Goal: Find specific fact: Find specific fact

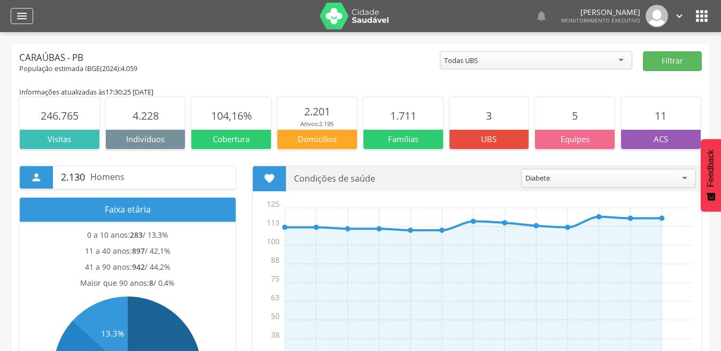
click at [13, 13] on div "" at bounding box center [22, 16] width 22 height 16
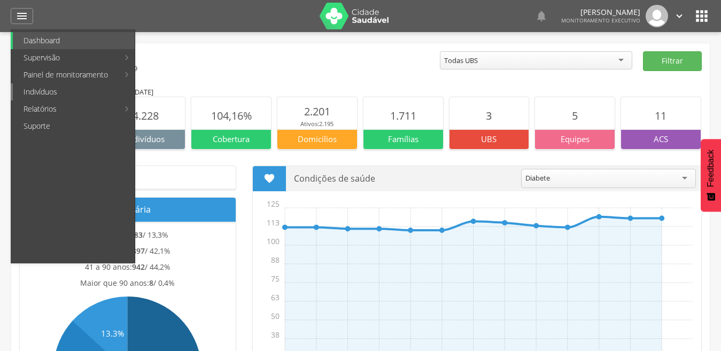
click at [43, 88] on link "Indivíduos" at bounding box center [74, 91] width 122 height 17
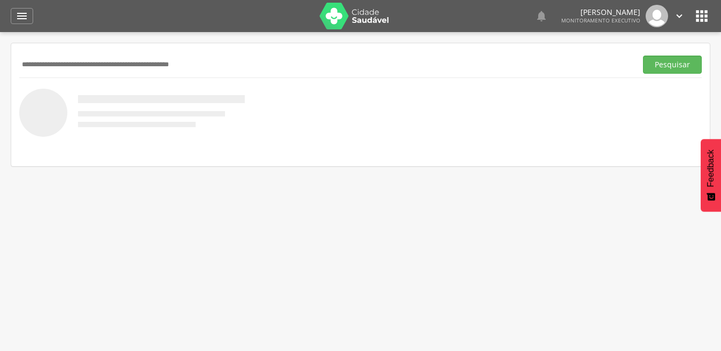
click at [84, 63] on input "text" at bounding box center [325, 65] width 613 height 18
type input "**********"
click at [643, 56] on button "Pesquisar" at bounding box center [672, 65] width 59 height 18
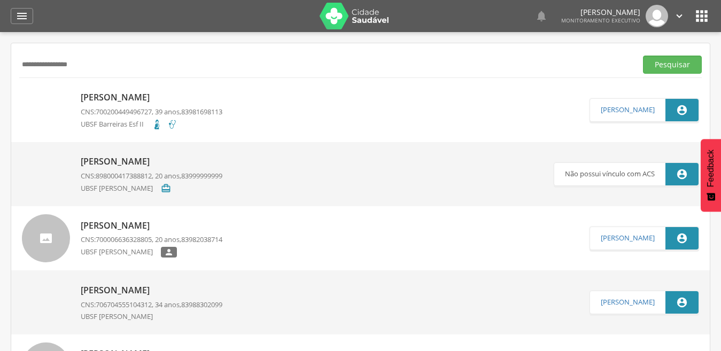
click at [121, 96] on p "[PERSON_NAME]" at bounding box center [152, 97] width 142 height 12
type input "**********"
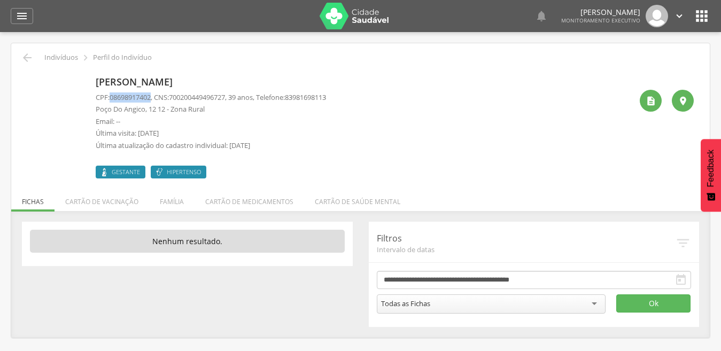
drag, startPoint x: 112, startPoint y: 95, endPoint x: 155, endPoint y: 98, distance: 42.9
click at [155, 98] on p "CPF: 08698917402 , CNS: [PHONE_NUMBER] , 39 anos, Telefone: [PHONE_NUMBER]" at bounding box center [211, 98] width 231 height 10
copy span "08698917402"
drag, startPoint x: 196, startPoint y: 81, endPoint x: 97, endPoint y: 81, distance: 98.9
click at [97, 81] on p "[PERSON_NAME]" at bounding box center [211, 82] width 231 height 14
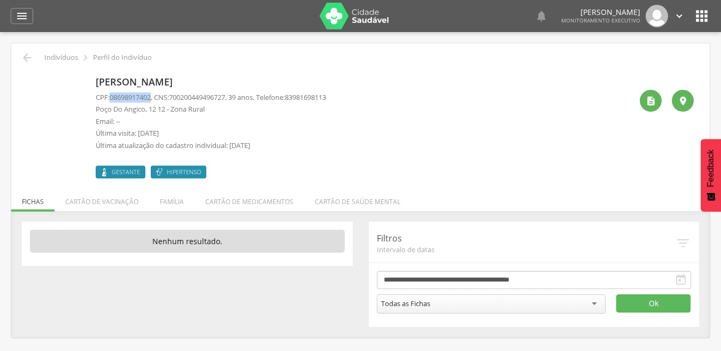
copy p "[PERSON_NAME]"
click at [28, 59] on icon "" at bounding box center [27, 57] width 13 height 13
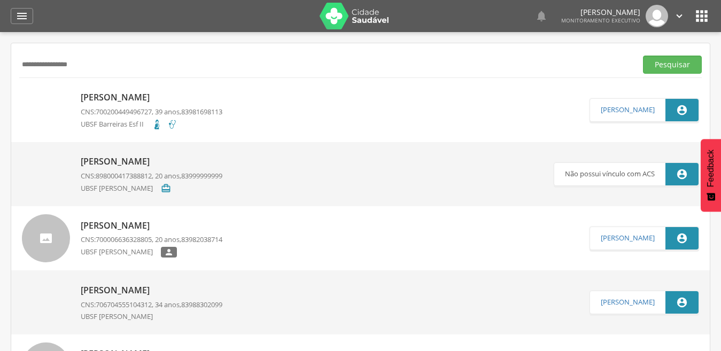
drag, startPoint x: 132, startPoint y: 63, endPoint x: 17, endPoint y: 66, distance: 115.6
click at [643, 56] on button "Pesquisar" at bounding box center [672, 65] width 59 height 18
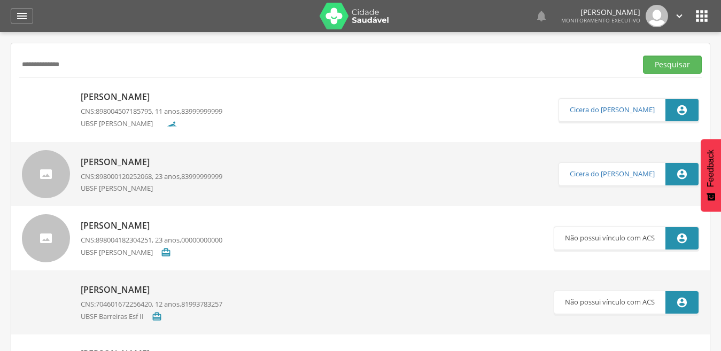
click at [62, 66] on input "**********" at bounding box center [325, 65] width 613 height 18
type input "**********"
click at [643, 56] on button "Pesquisar" at bounding box center [672, 65] width 59 height 18
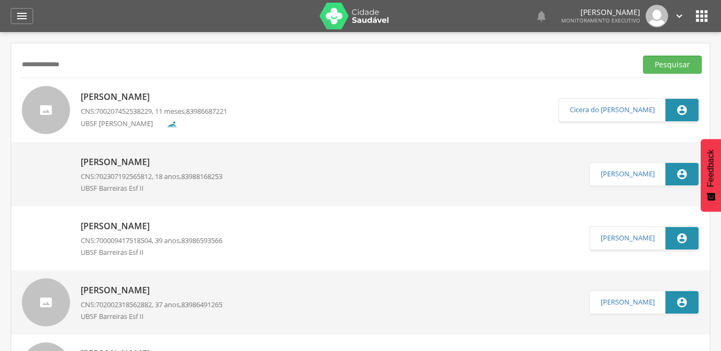
click at [168, 91] on p "[PERSON_NAME]" at bounding box center [154, 97] width 147 height 12
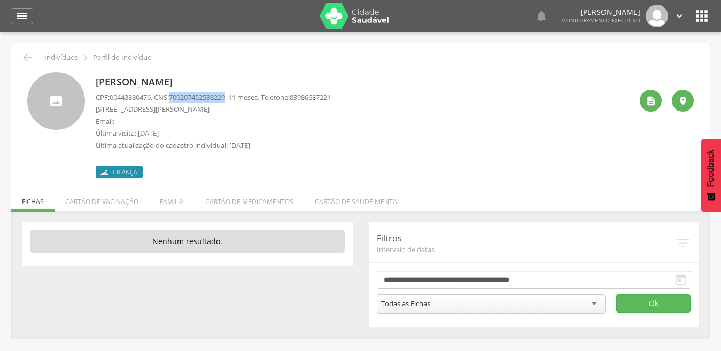
drag, startPoint x: 176, startPoint y: 98, endPoint x: 235, endPoint y: 98, distance: 58.8
click at [235, 98] on p "CPF: 00443880476 , CNS: [PHONE_NUMBER] , 11 meses, Telefone: [PHONE_NUMBER]" at bounding box center [213, 98] width 235 height 10
copy span "700207452538229"
click at [171, 202] on li "Família" at bounding box center [171, 199] width 45 height 25
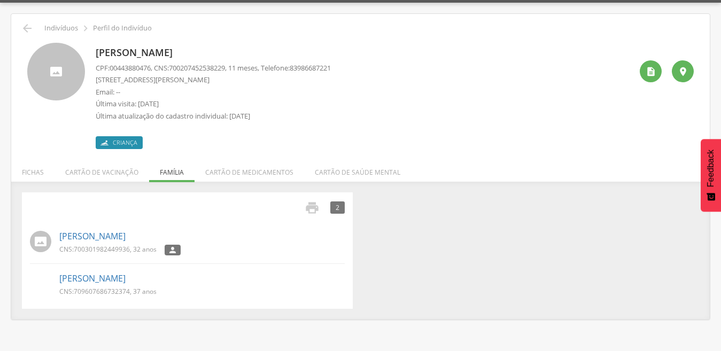
scroll to position [32, 0]
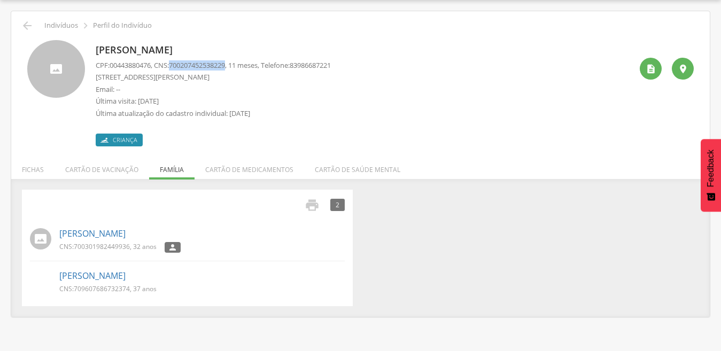
drag, startPoint x: 176, startPoint y: 66, endPoint x: 234, endPoint y: 59, distance: 58.2
click at [234, 59] on div "[PERSON_NAME] CPF: 00443880476 , CNS: [PHONE_NUMBER] , 11 meses, Telefone: [PHO…" at bounding box center [213, 93] width 235 height 106
copy span "700207452538229"
click at [220, 67] on span "700207452538229" at bounding box center [197, 65] width 56 height 10
click at [313, 204] on icon "" at bounding box center [312, 205] width 15 height 15
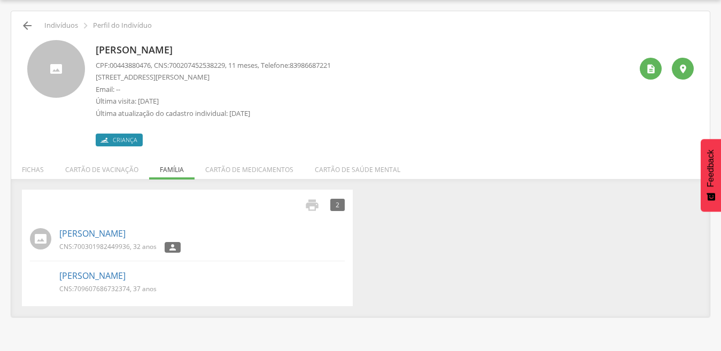
drag, startPoint x: 18, startPoint y: 22, endPoint x: 27, endPoint y: 25, distance: 9.5
click at [20, 22] on div " Indivíduos  Perfil do Indivíduo [PERSON_NAME] CPF: 00443880476 , CNS: [PHONE…" at bounding box center [360, 164] width 699 height 306
click at [27, 25] on icon "" at bounding box center [27, 25] width 13 height 13
